Goal: Information Seeking & Learning: Learn about a topic

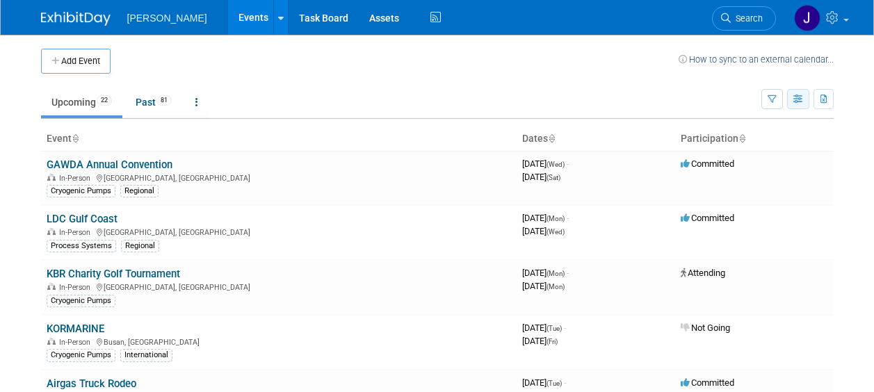
click at [794, 99] on icon "button" at bounding box center [799, 99] width 10 height 9
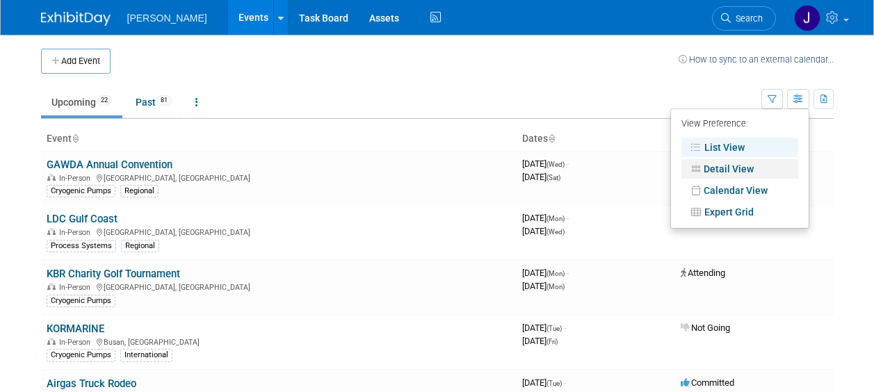
click at [738, 170] on link "Detail View" at bounding box center [740, 168] width 117 height 19
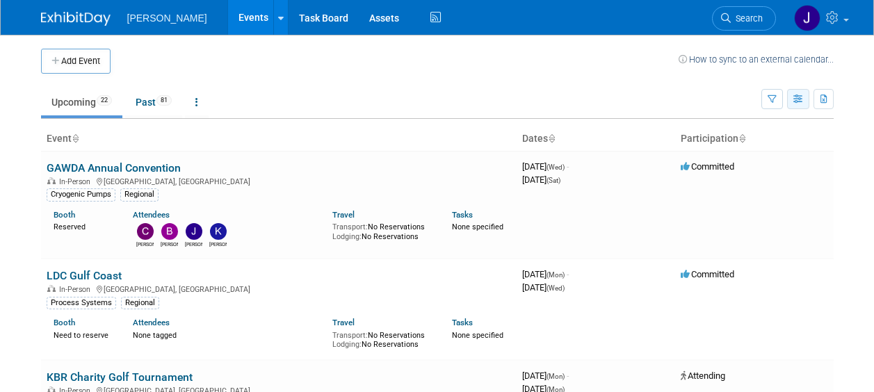
click at [797, 102] on icon "button" at bounding box center [799, 99] width 10 height 9
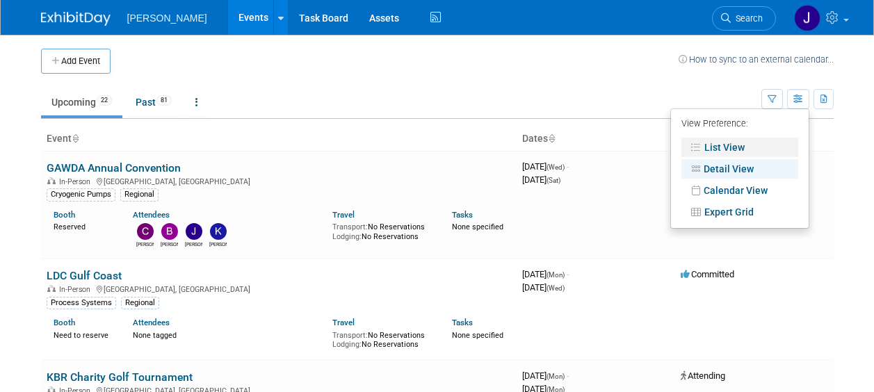
click at [734, 146] on link "List View" at bounding box center [740, 147] width 117 height 19
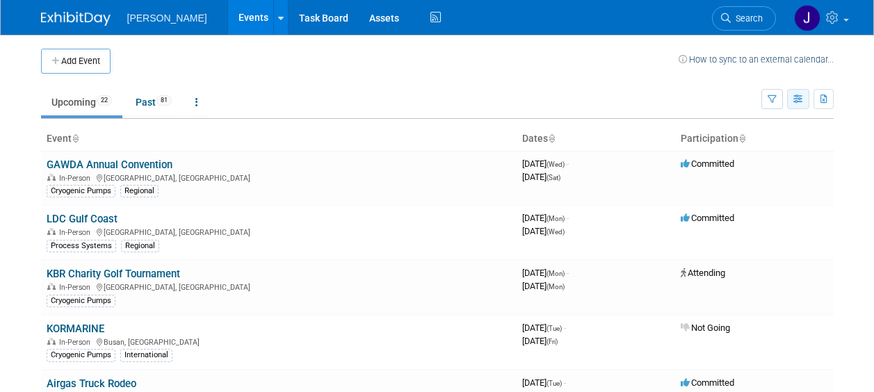
click at [796, 99] on icon "button" at bounding box center [799, 99] width 10 height 9
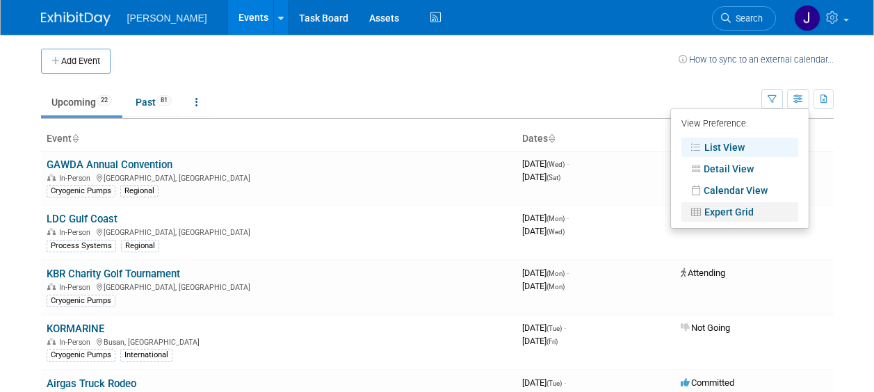
click at [748, 210] on link "Expert Grid" at bounding box center [740, 211] width 117 height 19
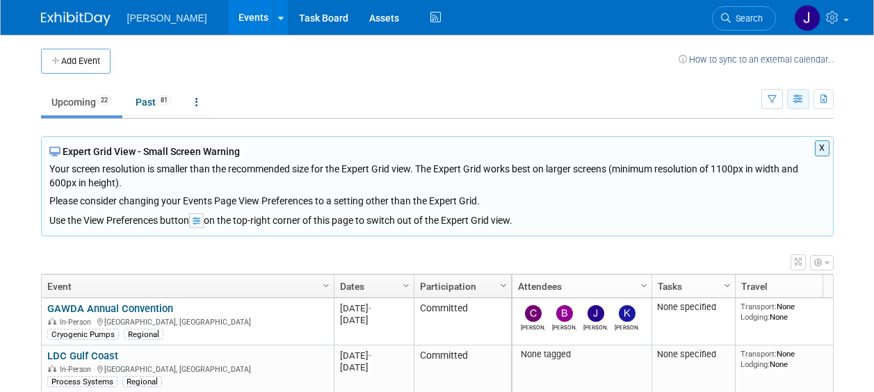
click at [799, 99] on icon "button" at bounding box center [799, 99] width 10 height 9
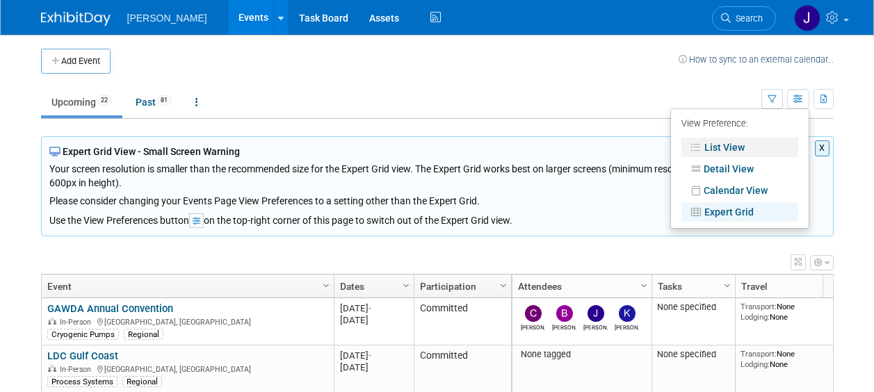
click at [728, 149] on link "List View" at bounding box center [740, 147] width 117 height 19
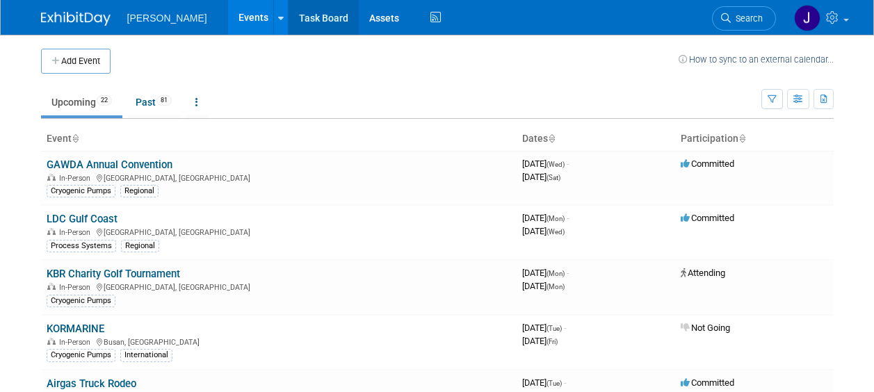
click at [314, 19] on link "Task Board" at bounding box center [324, 17] width 70 height 35
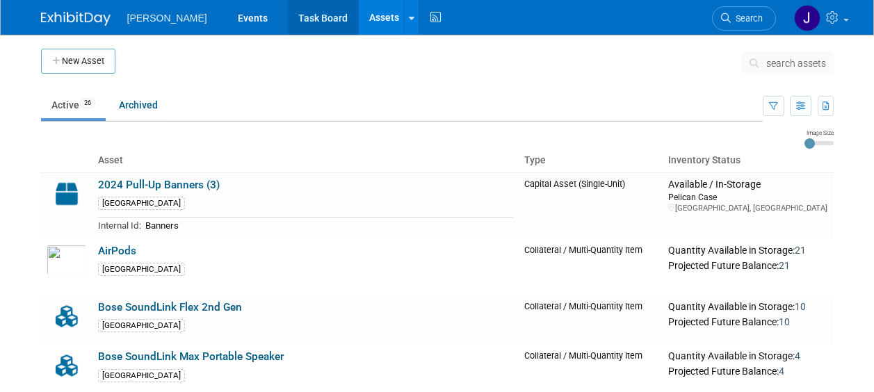
click at [303, 17] on link "Task Board" at bounding box center [323, 17] width 70 height 35
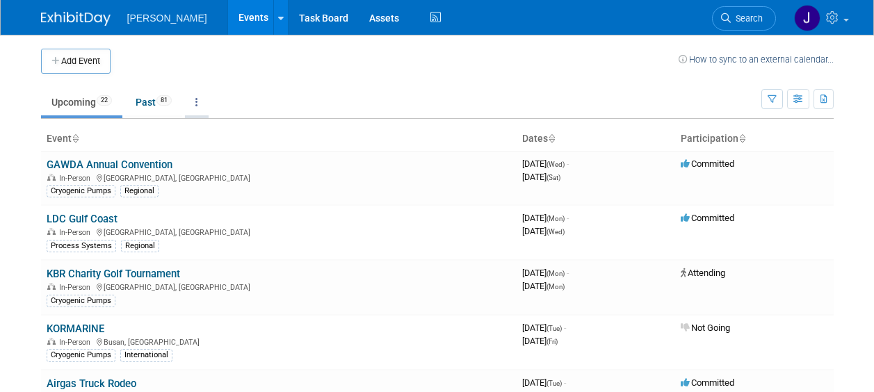
click at [202, 101] on link at bounding box center [197, 102] width 24 height 26
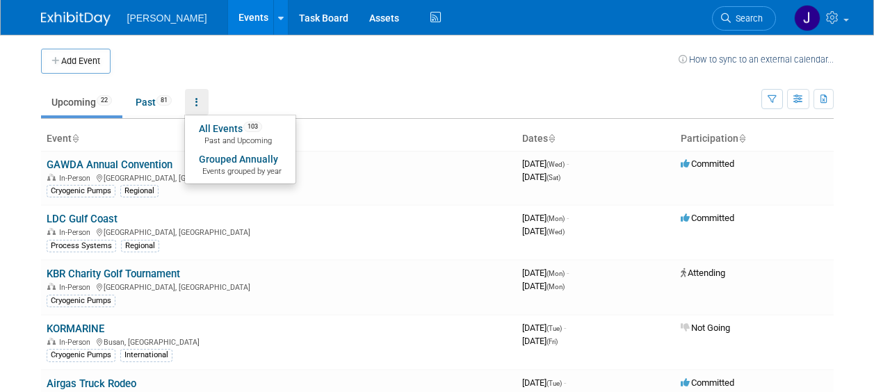
click at [355, 67] on td at bounding box center [395, 61] width 568 height 25
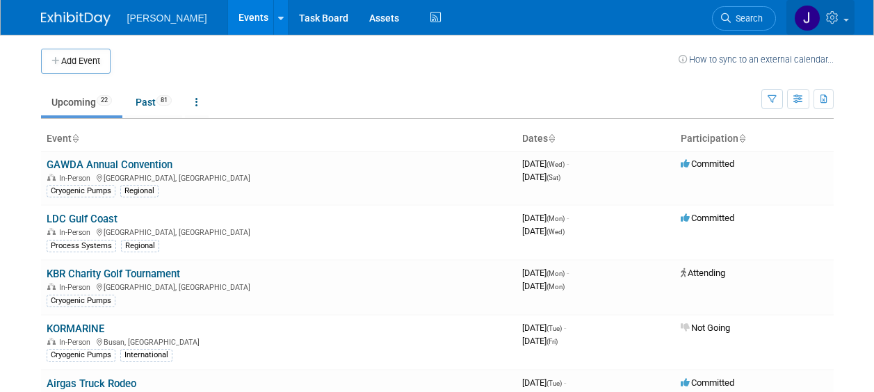
click at [846, 21] on span at bounding box center [847, 20] width 6 height 3
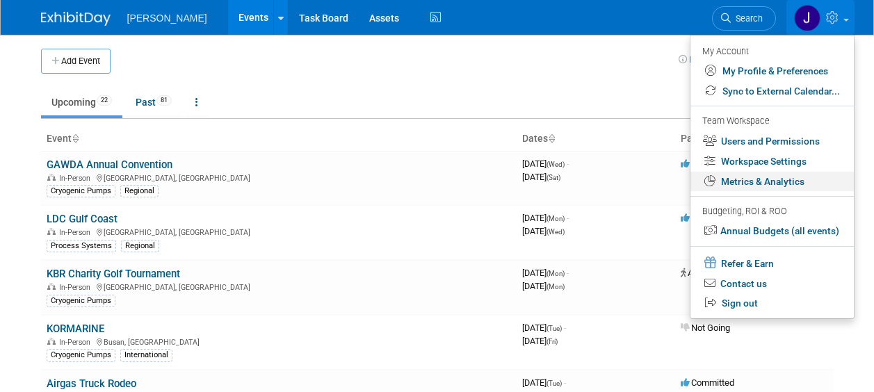
click at [734, 182] on link "Metrics & Analytics" at bounding box center [772, 182] width 163 height 20
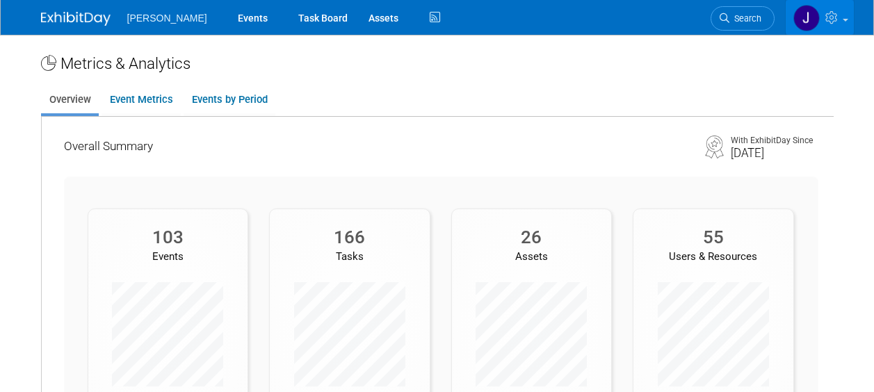
click at [844, 17] on link at bounding box center [820, 17] width 68 height 35
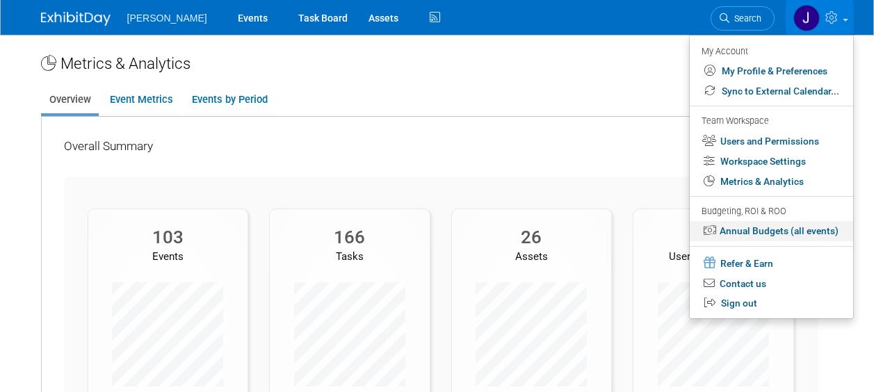
click at [766, 230] on link "Annual Budgets (all events)" at bounding box center [771, 231] width 163 height 20
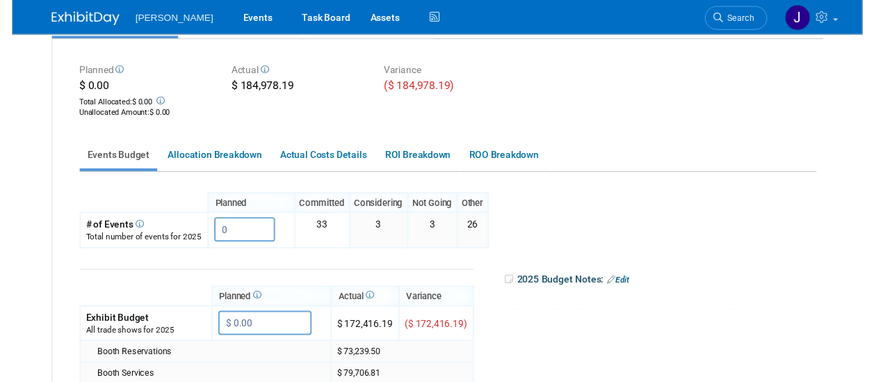
scroll to position [139, 0]
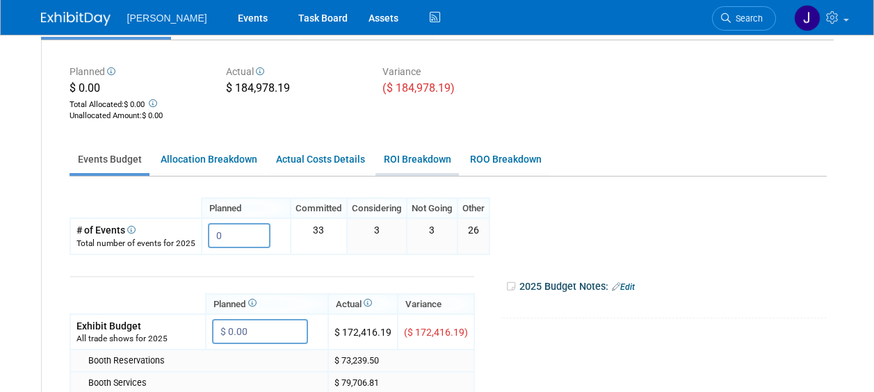
click at [413, 162] on link "ROI Breakdown" at bounding box center [417, 159] width 83 height 27
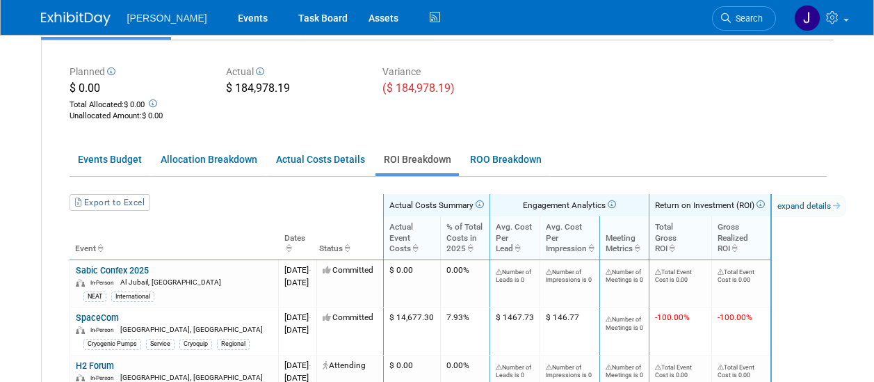
scroll to position [139, 26]
click at [846, 207] on link "expand details" at bounding box center [809, 206] width 74 height 22
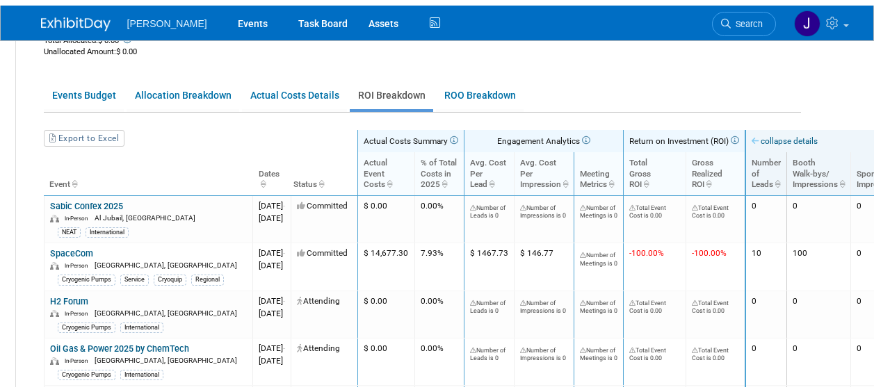
scroll to position [209, 0]
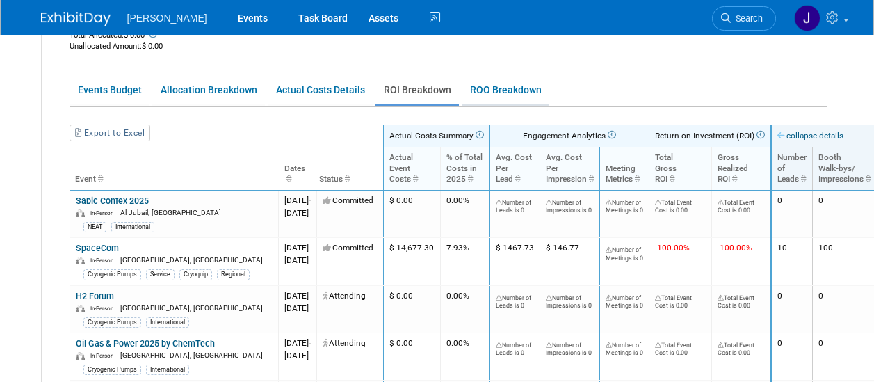
click at [500, 90] on link "ROO Breakdown" at bounding box center [506, 90] width 88 height 27
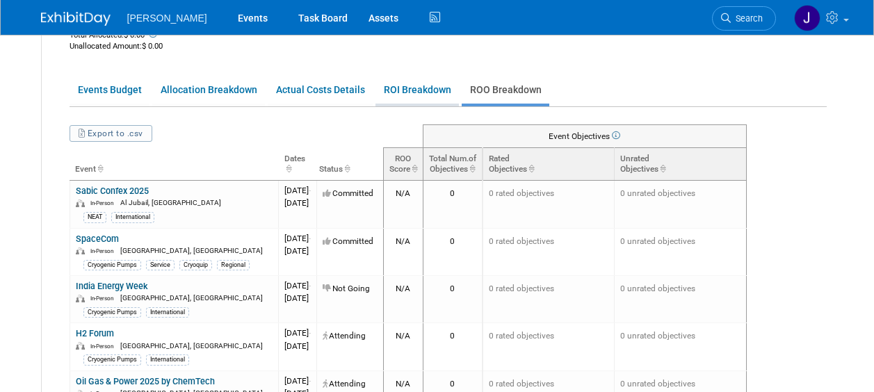
click at [432, 90] on link "ROI Breakdown" at bounding box center [417, 90] width 83 height 27
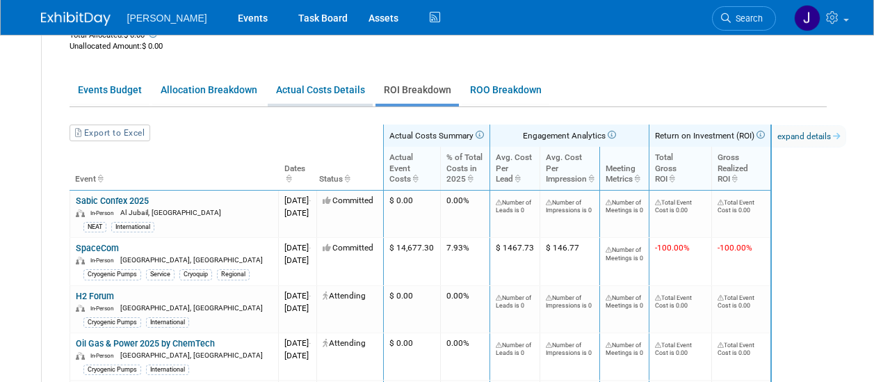
click at [321, 87] on link "Actual Costs Details" at bounding box center [320, 90] width 105 height 27
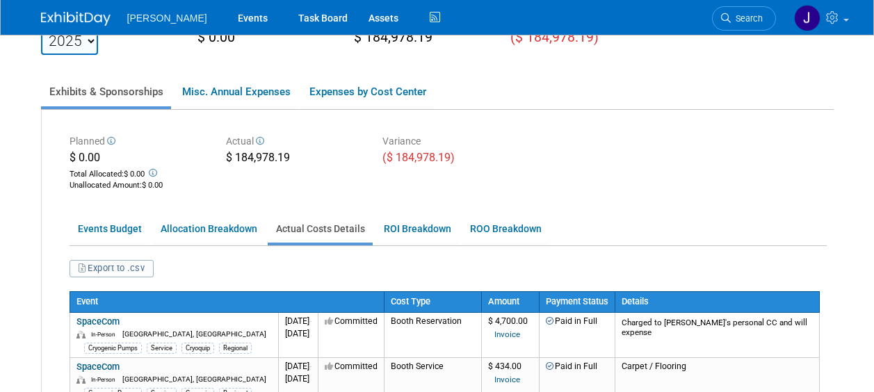
scroll to position [0, 0]
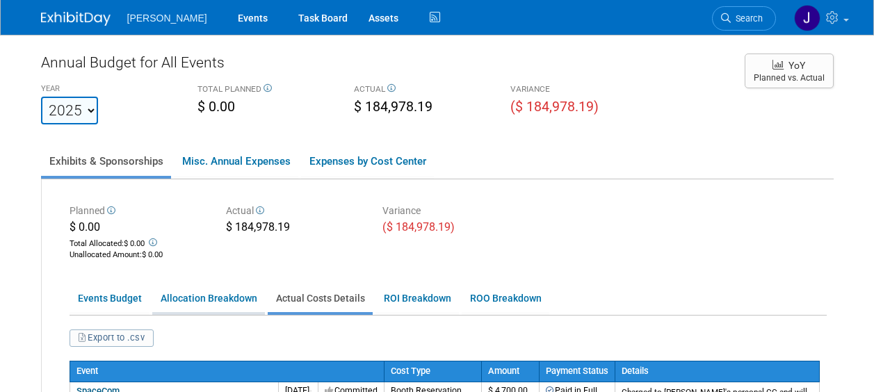
click at [241, 300] on link "Allocation Breakdown" at bounding box center [208, 298] width 113 height 27
